Goal: Navigation & Orientation: Find specific page/section

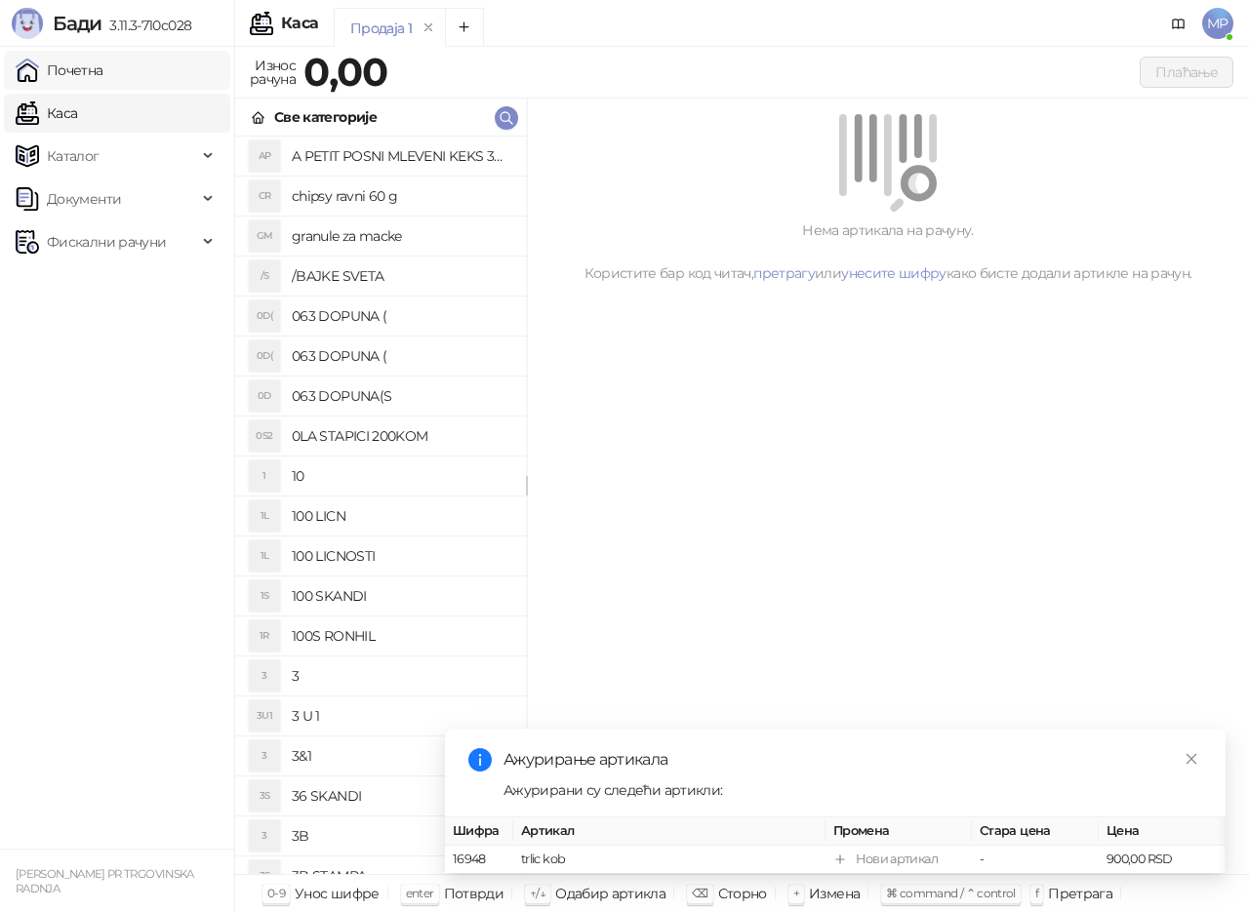
click at [103, 61] on link "Почетна" at bounding box center [60, 70] width 88 height 39
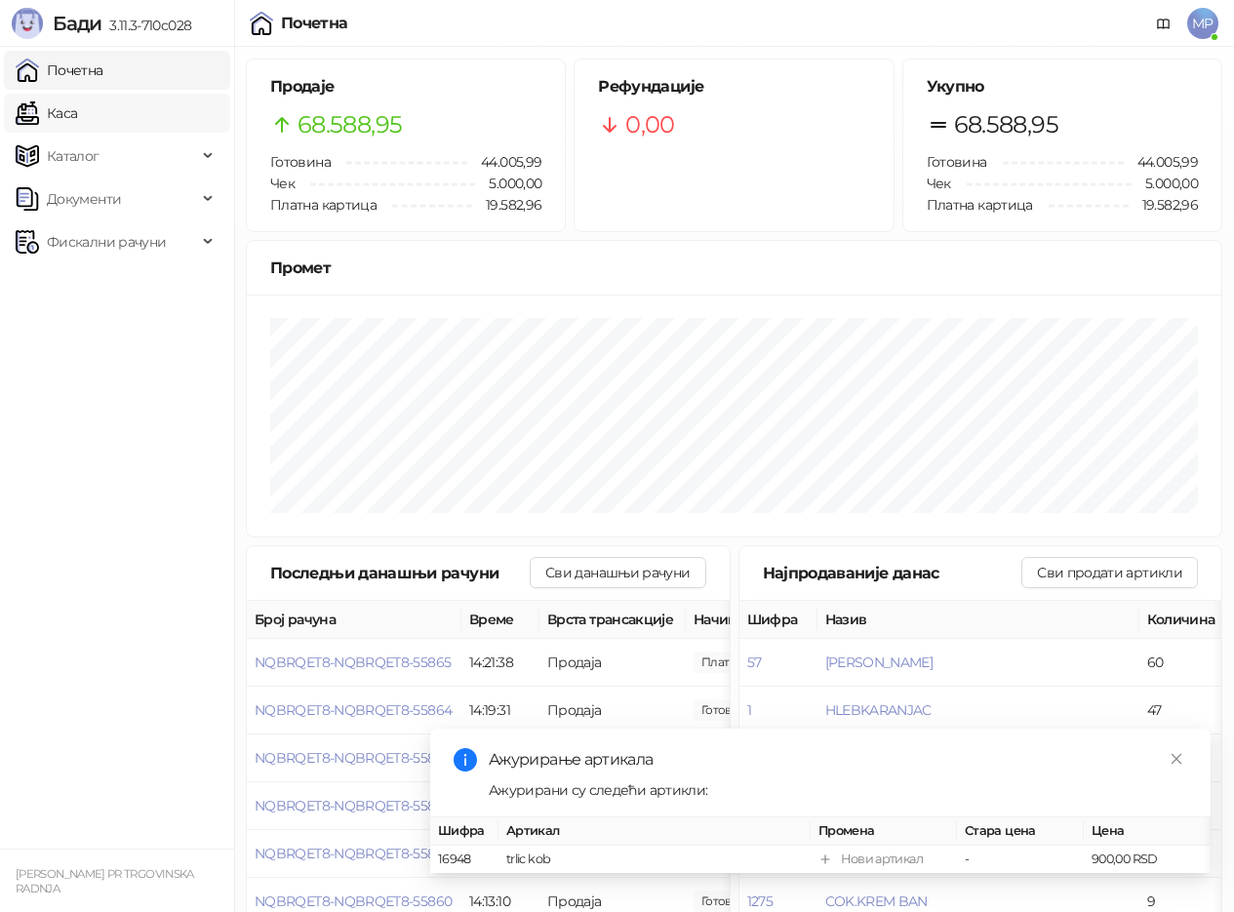
click at [77, 114] on link "Каса" at bounding box center [46, 113] width 61 height 39
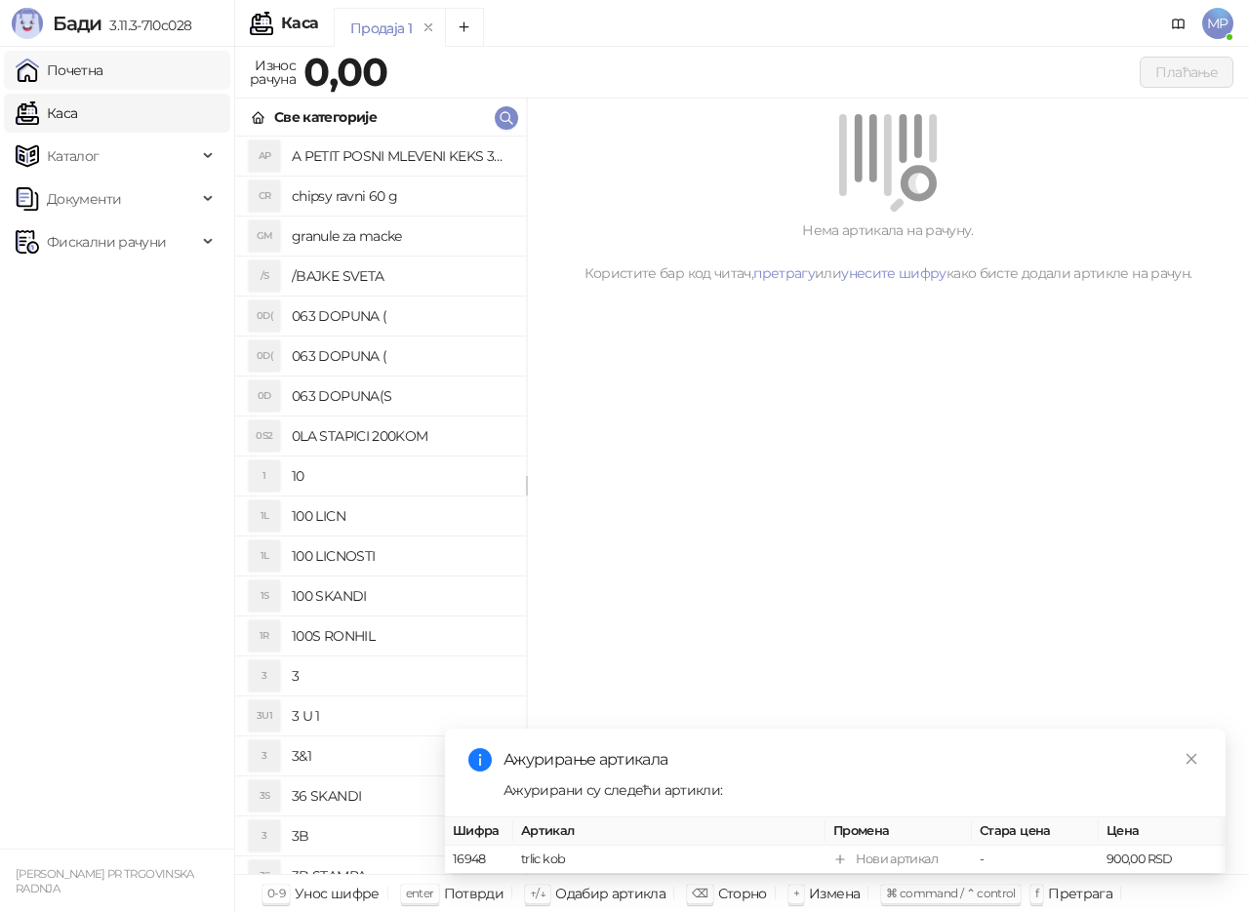
click at [103, 71] on link "Почетна" at bounding box center [60, 70] width 88 height 39
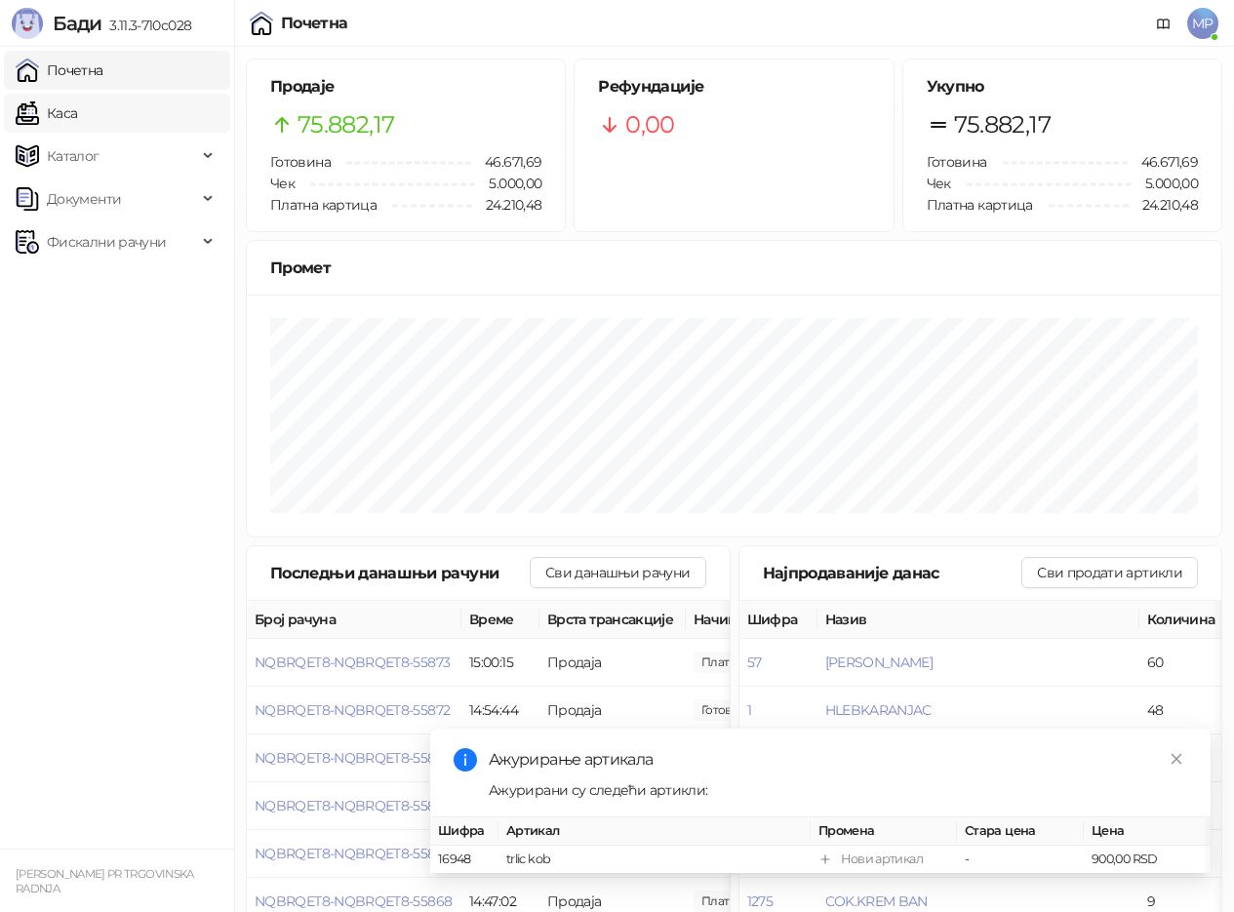
click at [77, 110] on link "Каса" at bounding box center [46, 113] width 61 height 39
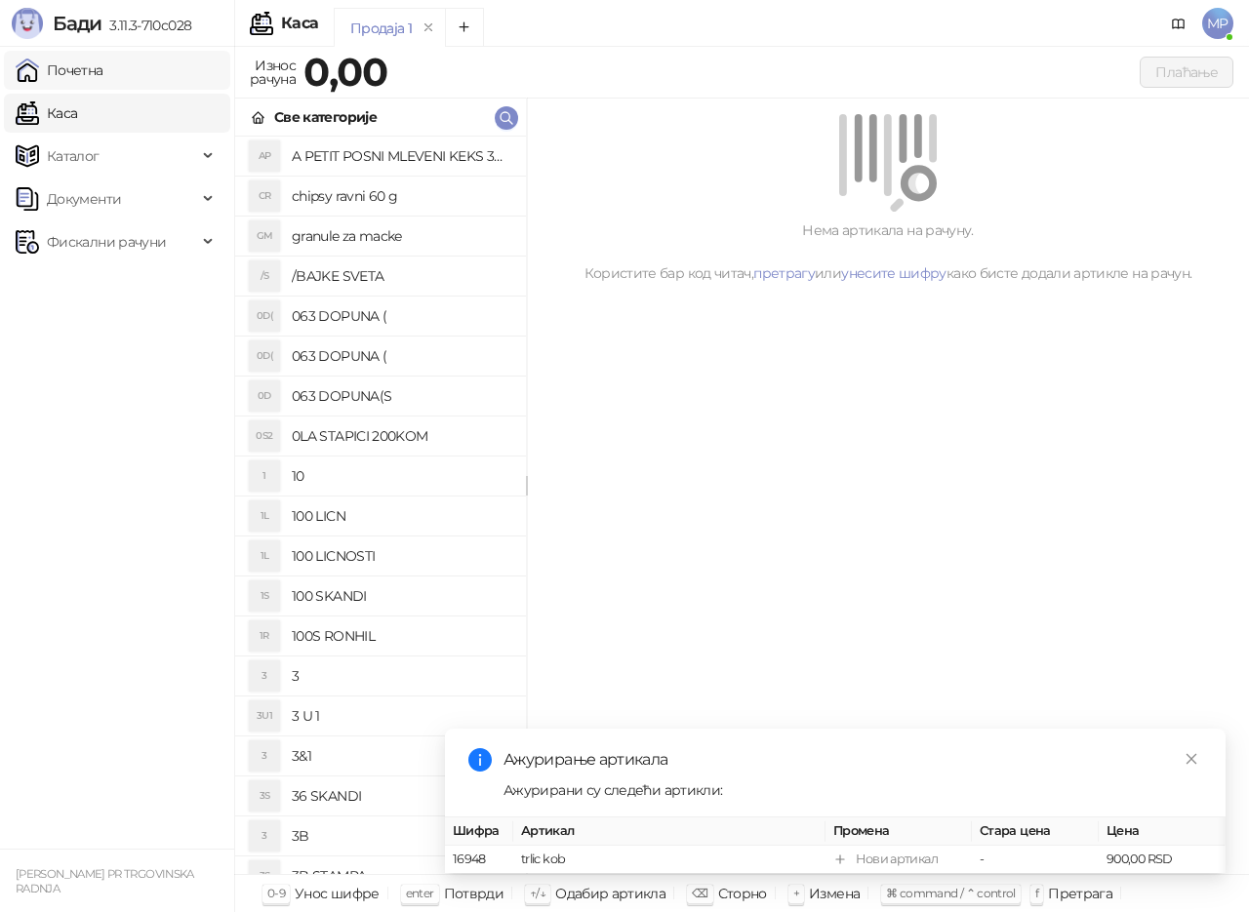
click at [103, 53] on link "Почетна" at bounding box center [60, 70] width 88 height 39
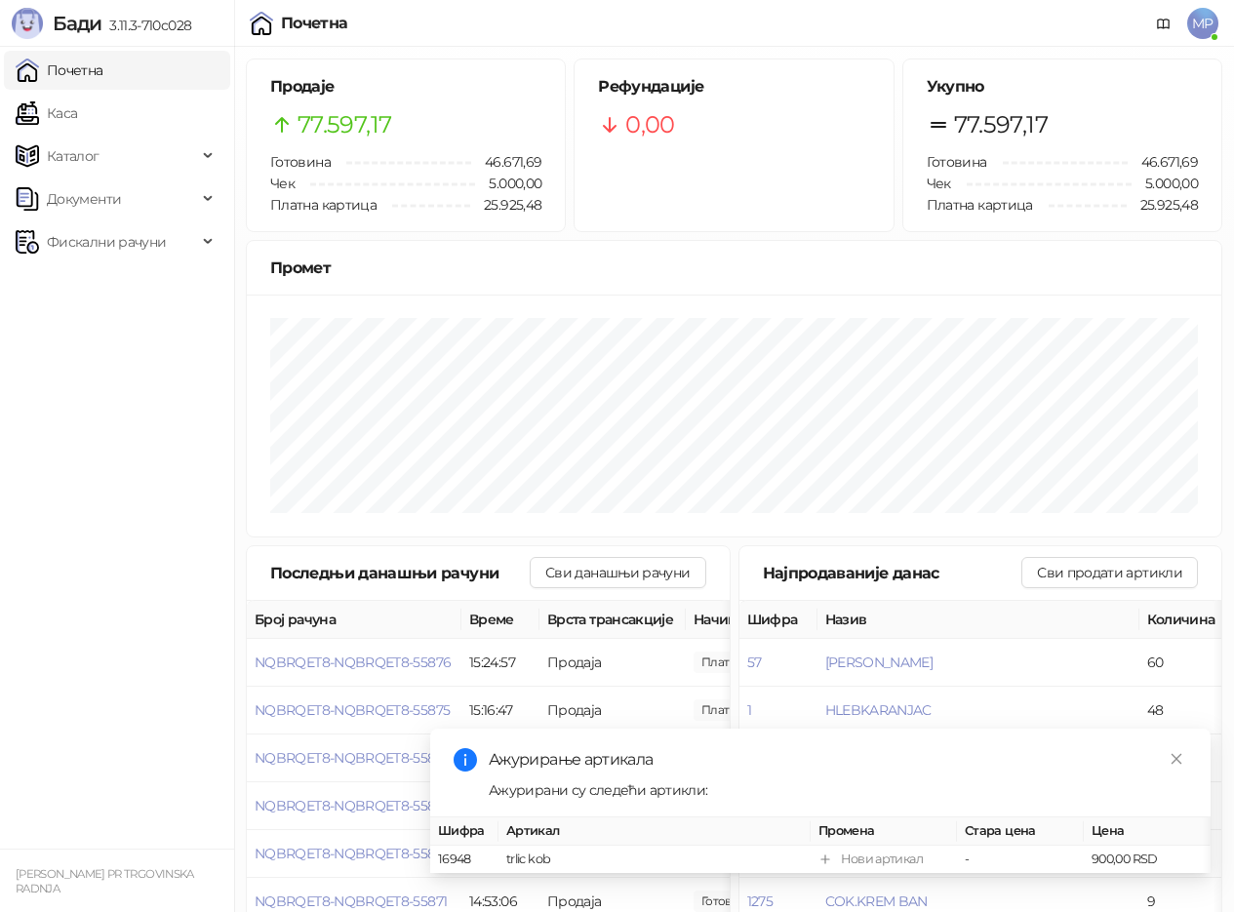
drag, startPoint x: 136, startPoint y: 95, endPoint x: 158, endPoint y: 63, distance: 38.4
click at [77, 96] on link "Каса" at bounding box center [46, 113] width 61 height 39
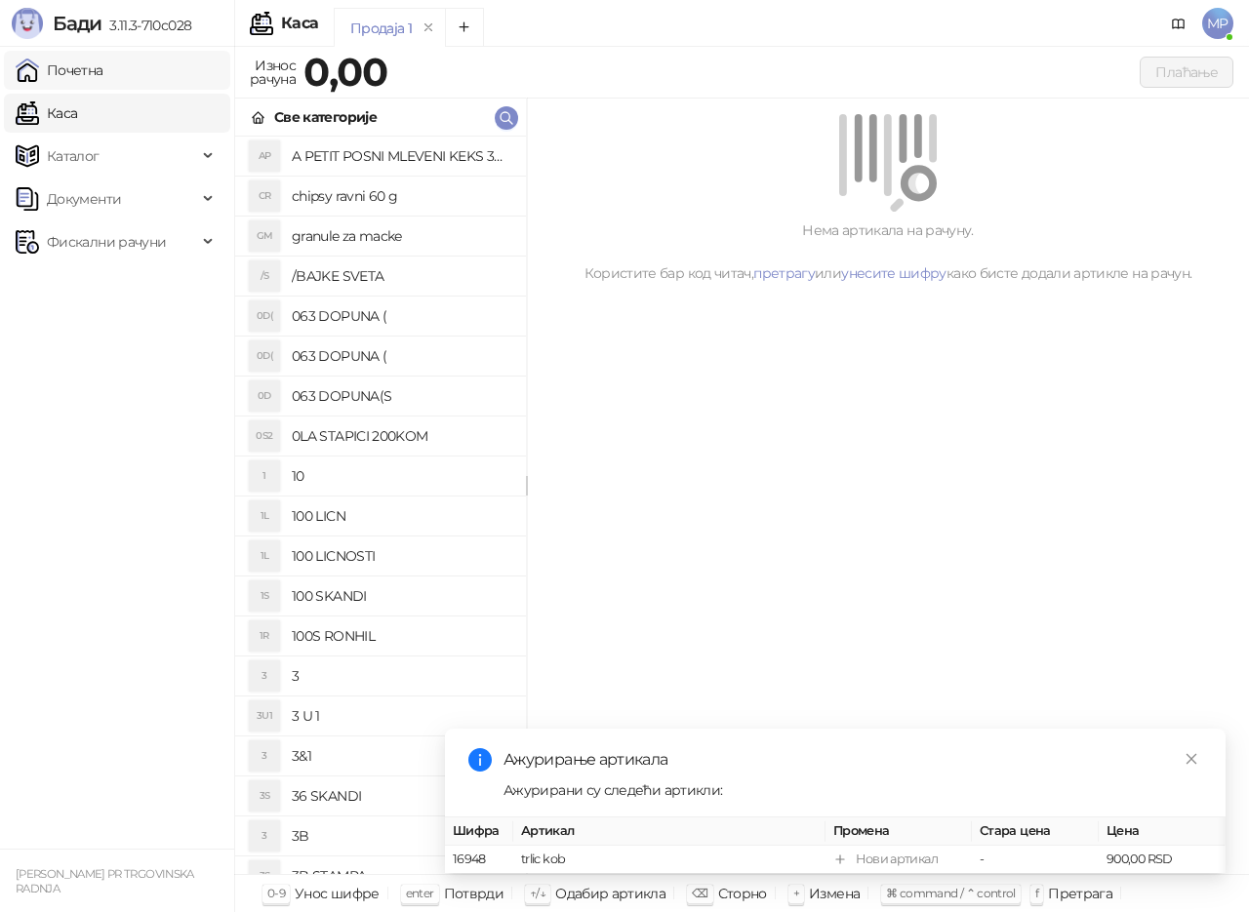
click at [103, 63] on link "Почетна" at bounding box center [60, 70] width 88 height 39
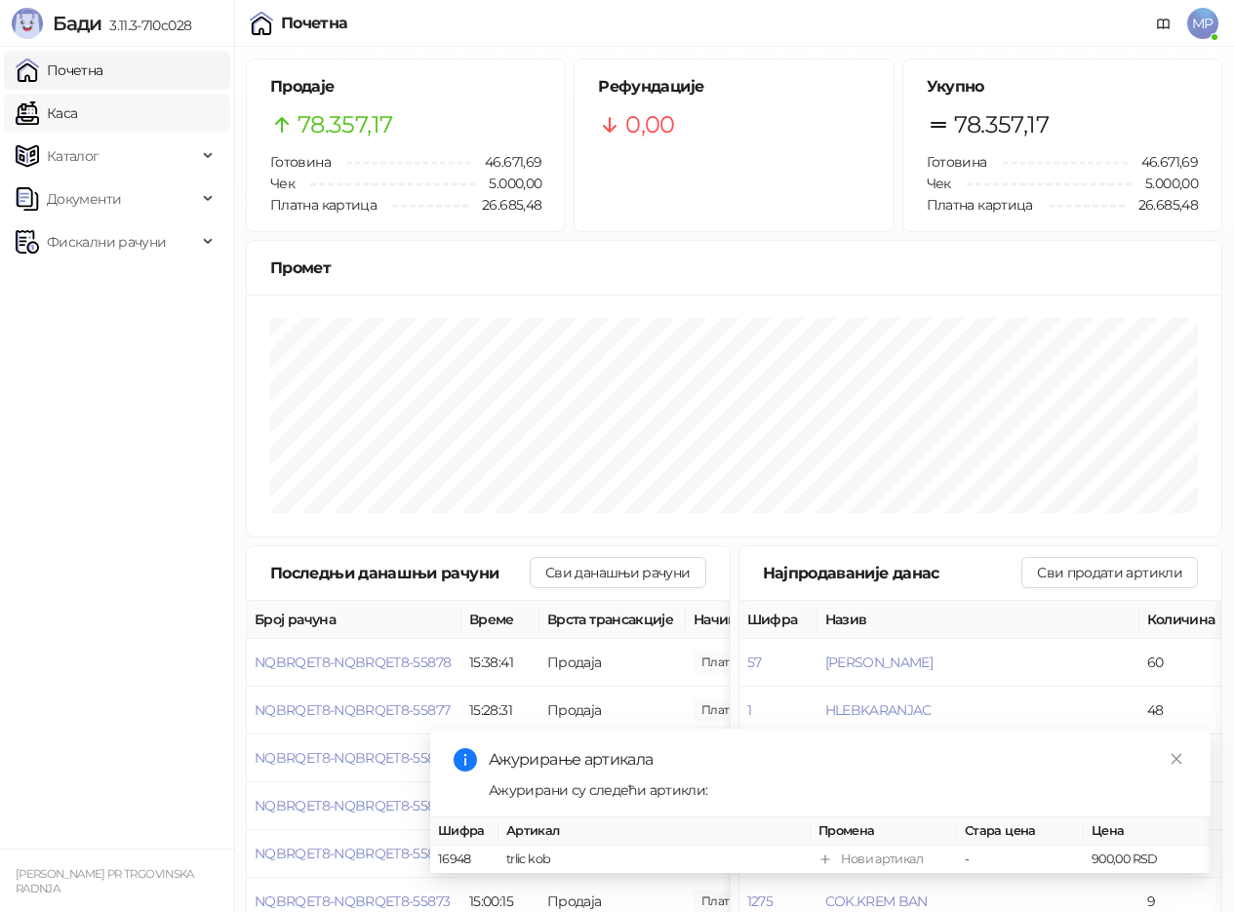
click at [77, 108] on link "Каса" at bounding box center [46, 113] width 61 height 39
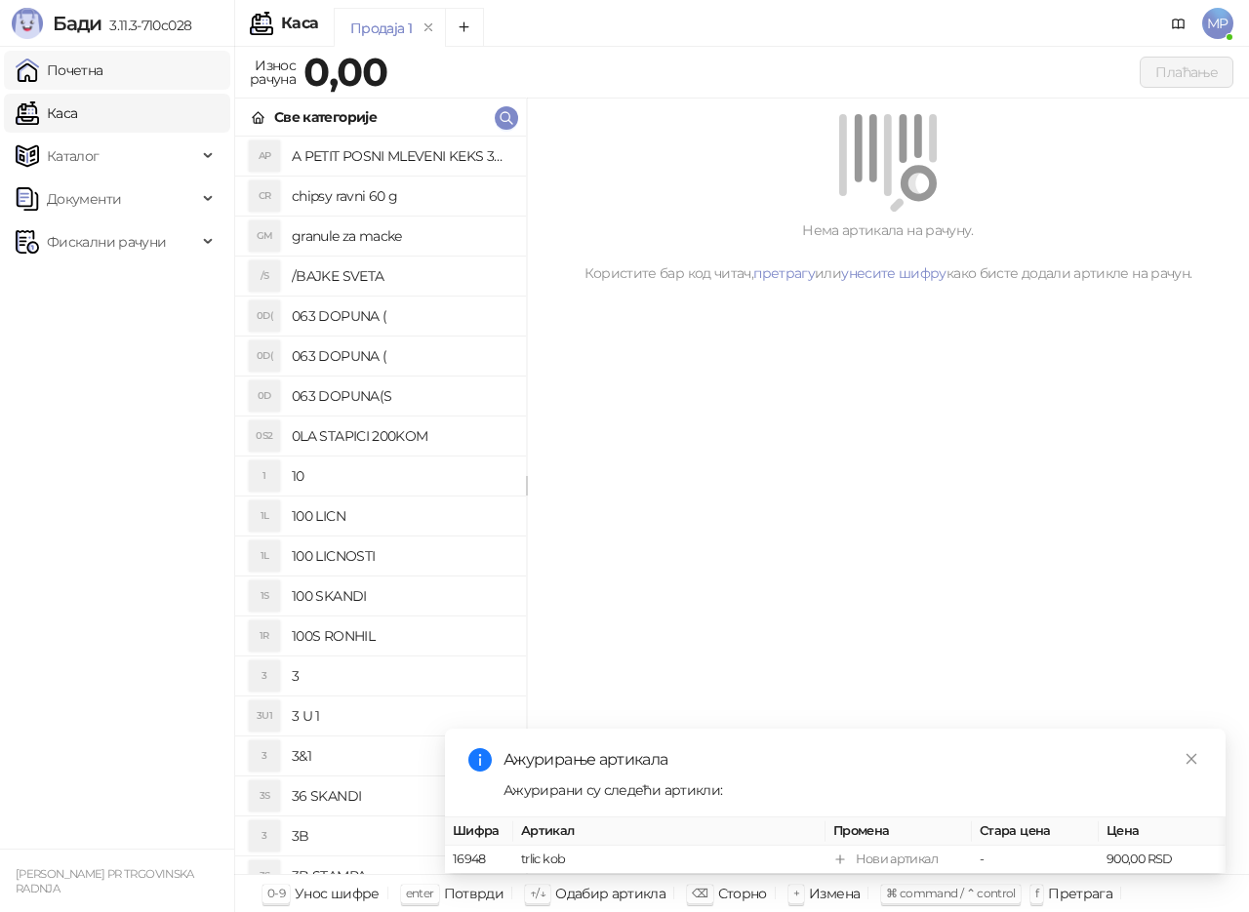
click at [103, 70] on link "Почетна" at bounding box center [60, 70] width 88 height 39
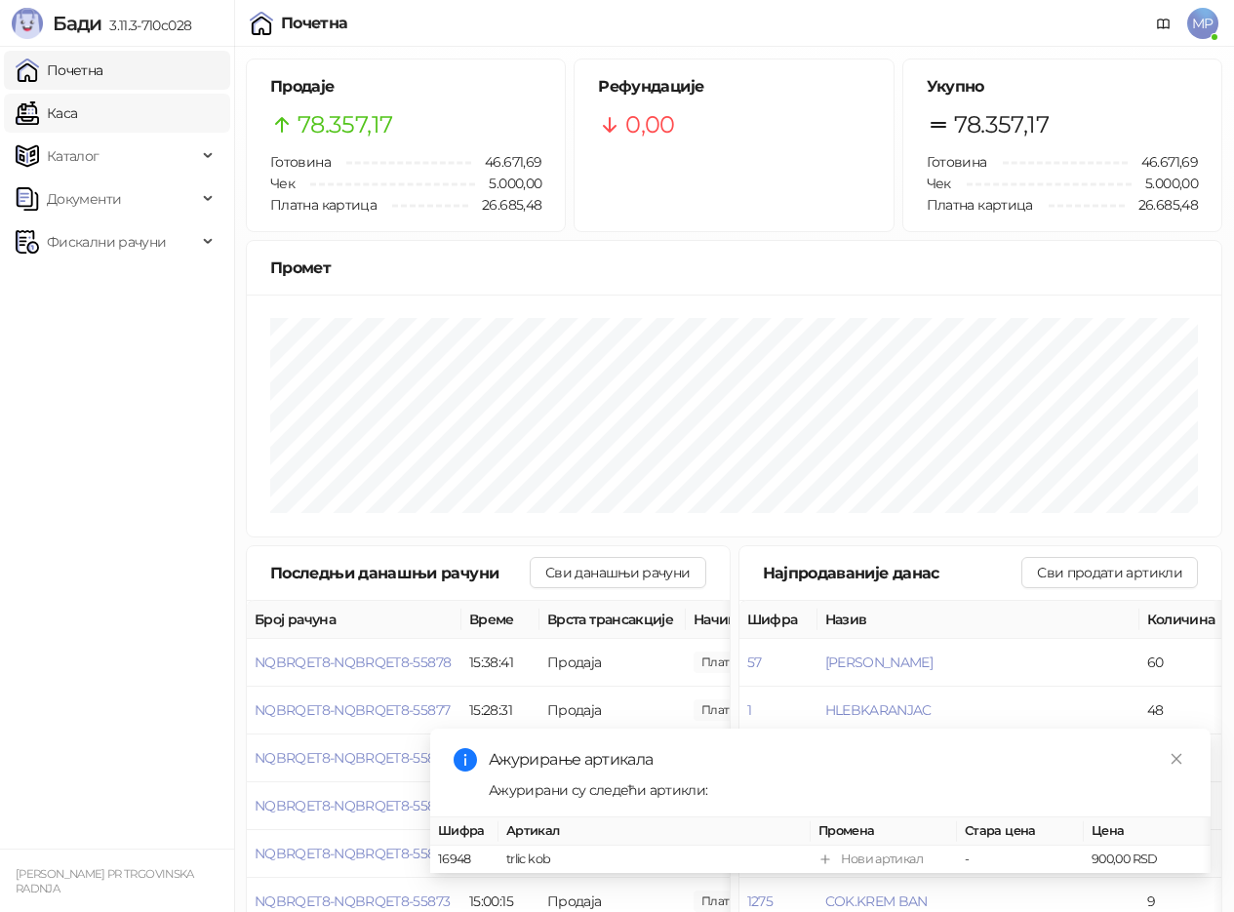
click at [77, 102] on link "Каса" at bounding box center [46, 113] width 61 height 39
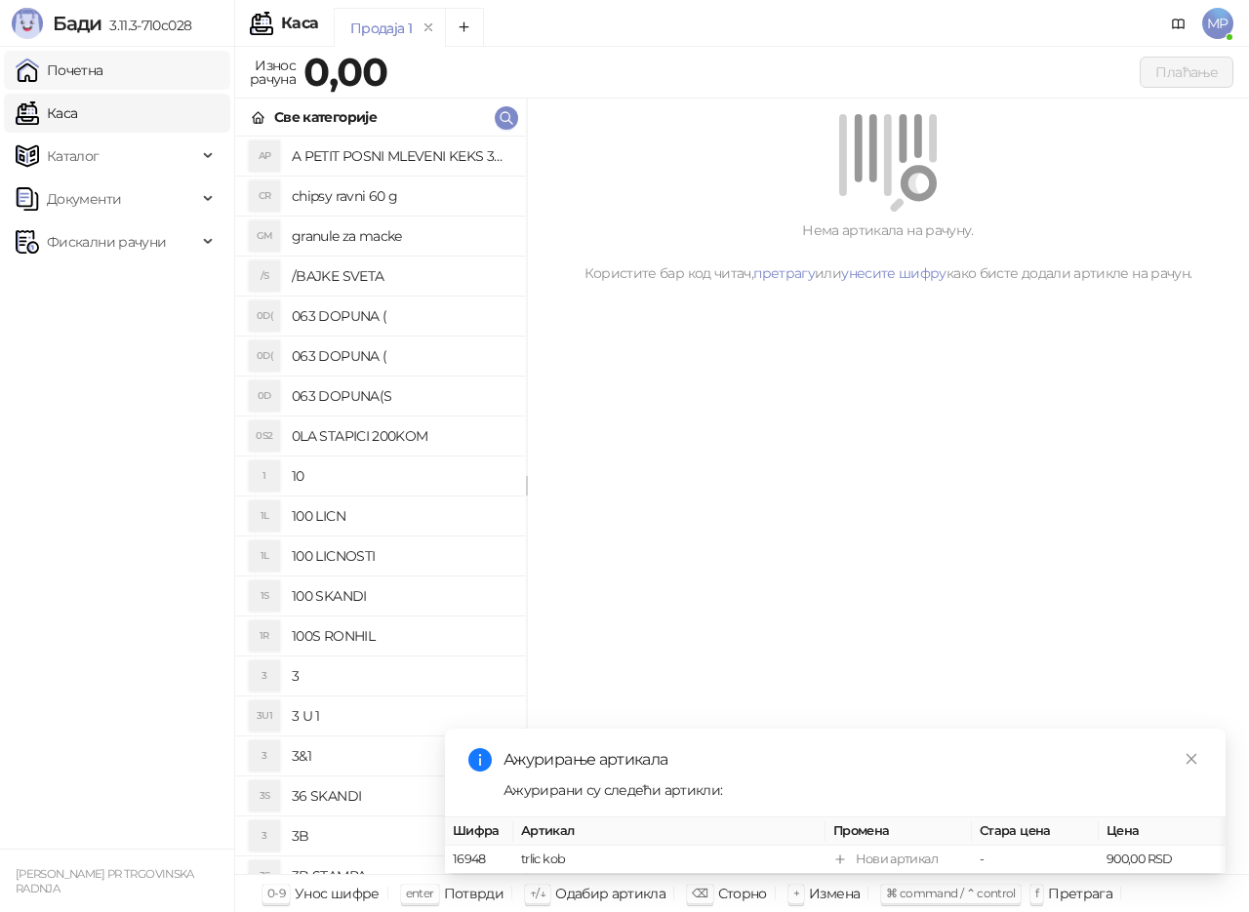
click at [80, 67] on link "Почетна" at bounding box center [60, 70] width 88 height 39
